Goal: Find specific page/section: Find specific page/section

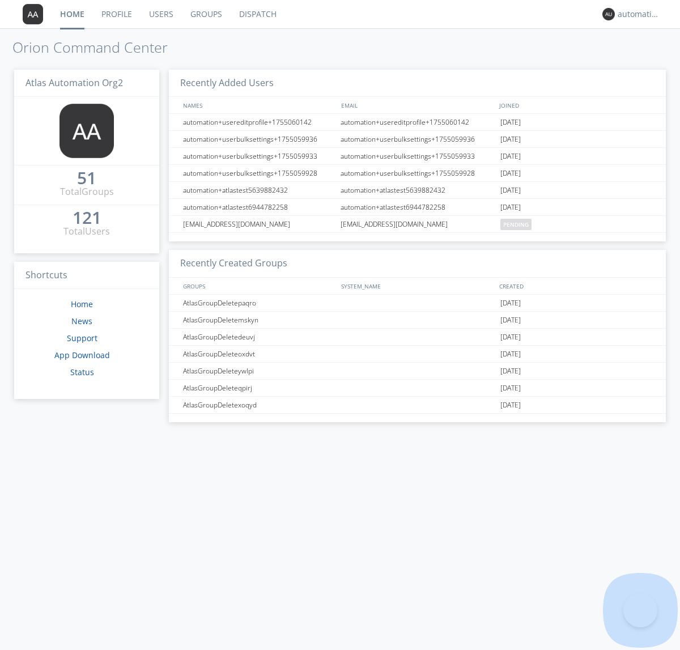
click at [257, 14] on link "Dispatch" at bounding box center [258, 14] width 54 height 28
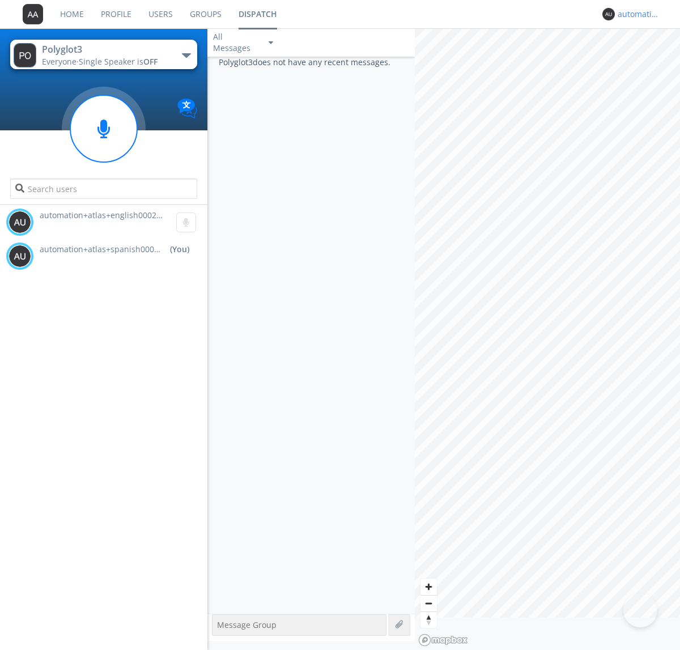
click at [636, 14] on div "automation+atlas+spanish0002+org2" at bounding box center [639, 14] width 43 height 11
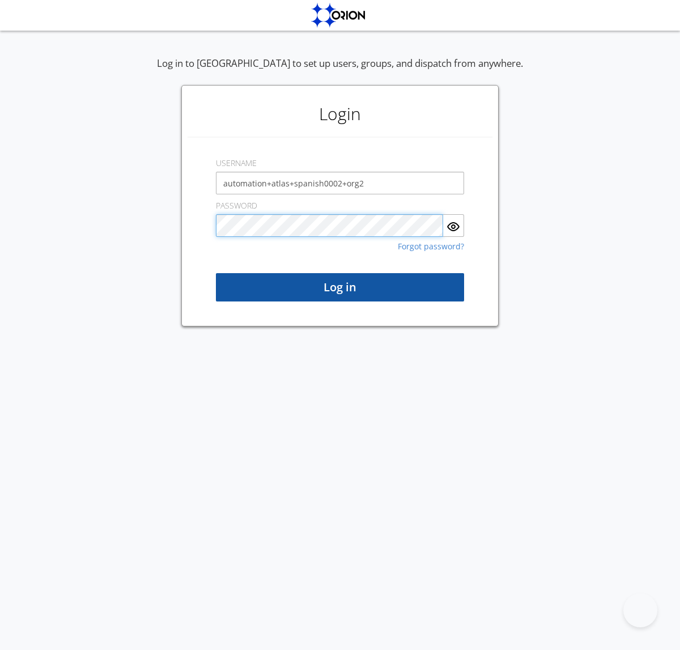
click at [340, 287] on button "Log in" at bounding box center [340, 287] width 248 height 28
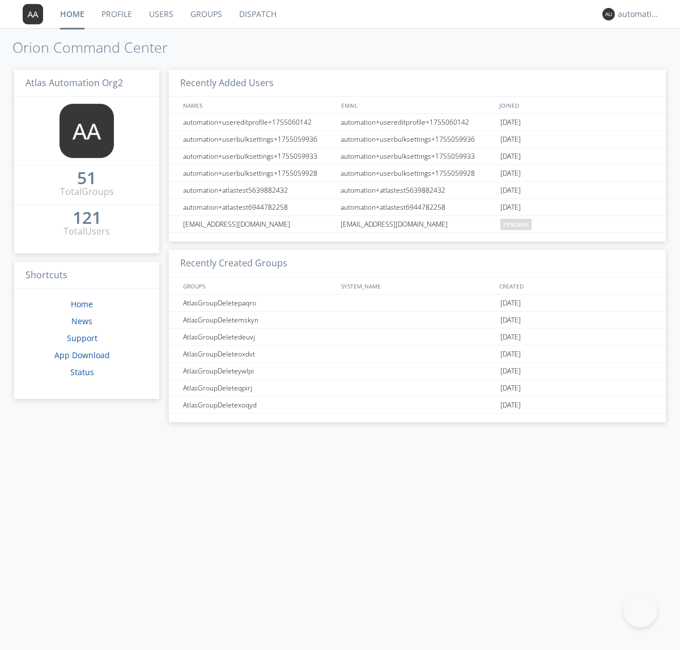
click at [257, 14] on link "Dispatch" at bounding box center [258, 14] width 54 height 28
